Goal: Find contact information: Find contact information

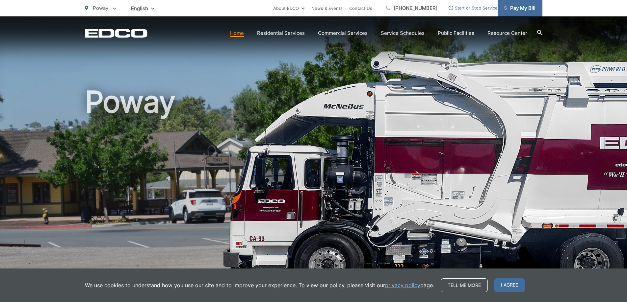
click at [520, 7] on span "Pay My Bill" at bounding box center [519, 8] width 31 height 8
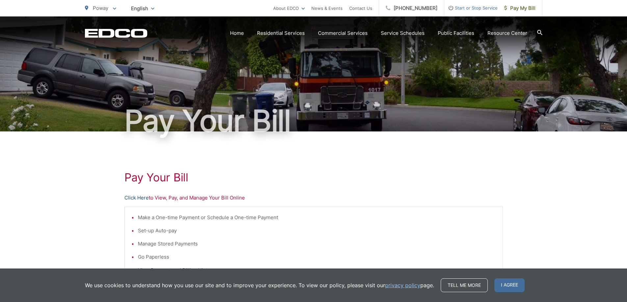
click at [135, 199] on link "Click Here" at bounding box center [136, 198] width 24 height 8
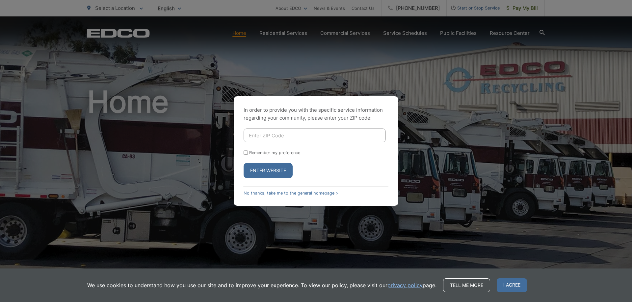
click at [372, 8] on div "In order to provide you with the specific service information regarding your co…" at bounding box center [316, 151] width 632 height 302
click at [273, 136] on input "Enter ZIP Code" at bounding box center [314, 136] width 142 height 14
type input "92064"
click at [248, 154] on div "Remember my preference" at bounding box center [315, 152] width 145 height 5
click at [244, 152] on input "Remember my preference" at bounding box center [245, 153] width 4 height 4
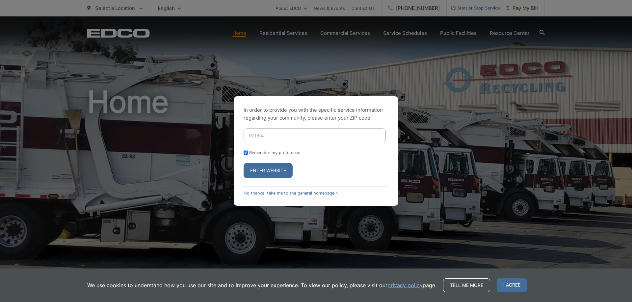
checkbox input "true"
click at [260, 168] on button "Enter Website" at bounding box center [267, 170] width 49 height 15
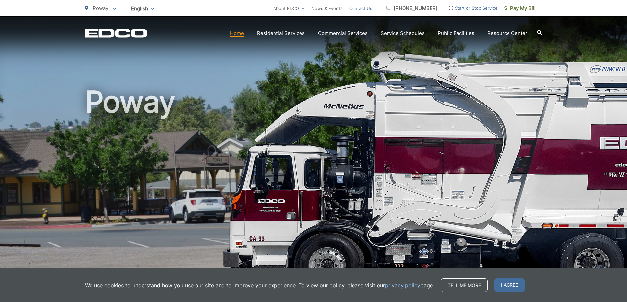
click at [370, 9] on link "Contact Us" at bounding box center [360, 8] width 23 height 8
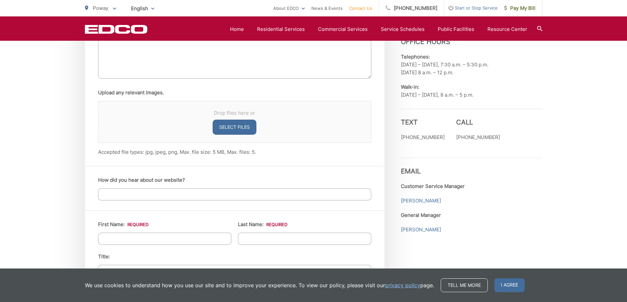
scroll to position [461, 0]
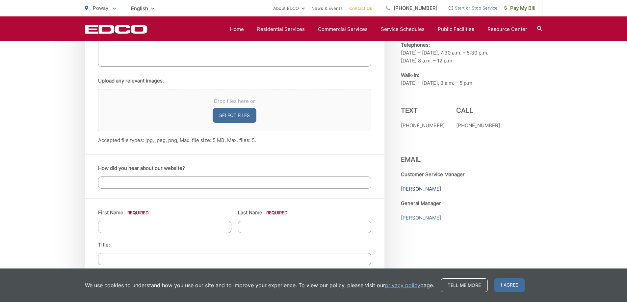
click at [420, 190] on link "[PERSON_NAME]" at bounding box center [421, 189] width 40 height 8
click at [421, 188] on link "[PERSON_NAME]" at bounding box center [421, 189] width 40 height 8
click at [414, 218] on link "[PERSON_NAME]" at bounding box center [421, 218] width 40 height 8
